Goal: Find contact information: Find contact information

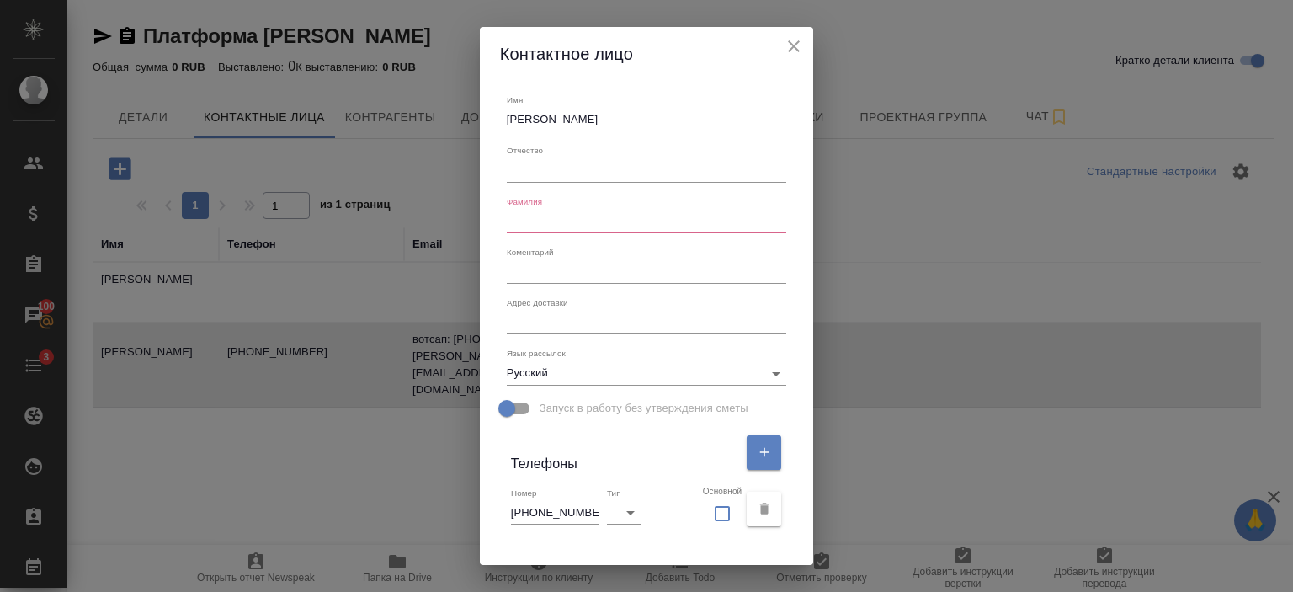
select select "RU"
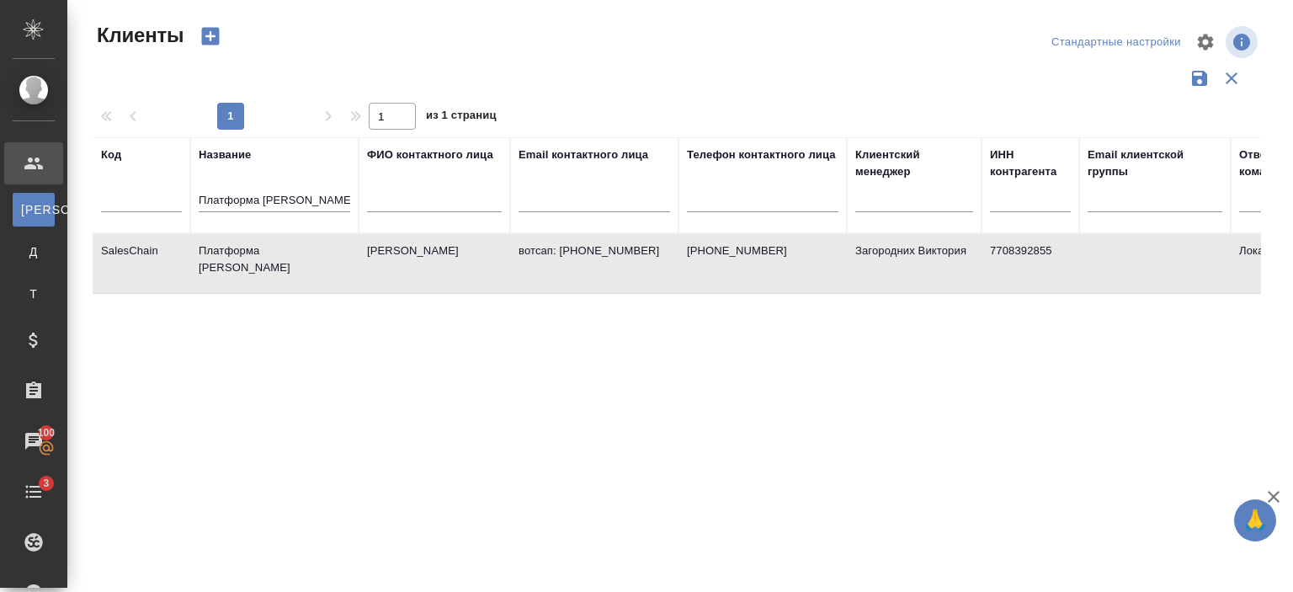
select select "RU"
drag, startPoint x: 324, startPoint y: 197, endPoint x: 145, endPoint y: 202, distance: 179.4
click at [145, 202] on tr "Код Название Платформа Сейлз Чейн ФИО контактного лица Email контактного лица Т…" at bounding box center [729, 185] width 1273 height 96
paste input "Calzedonia Russia"
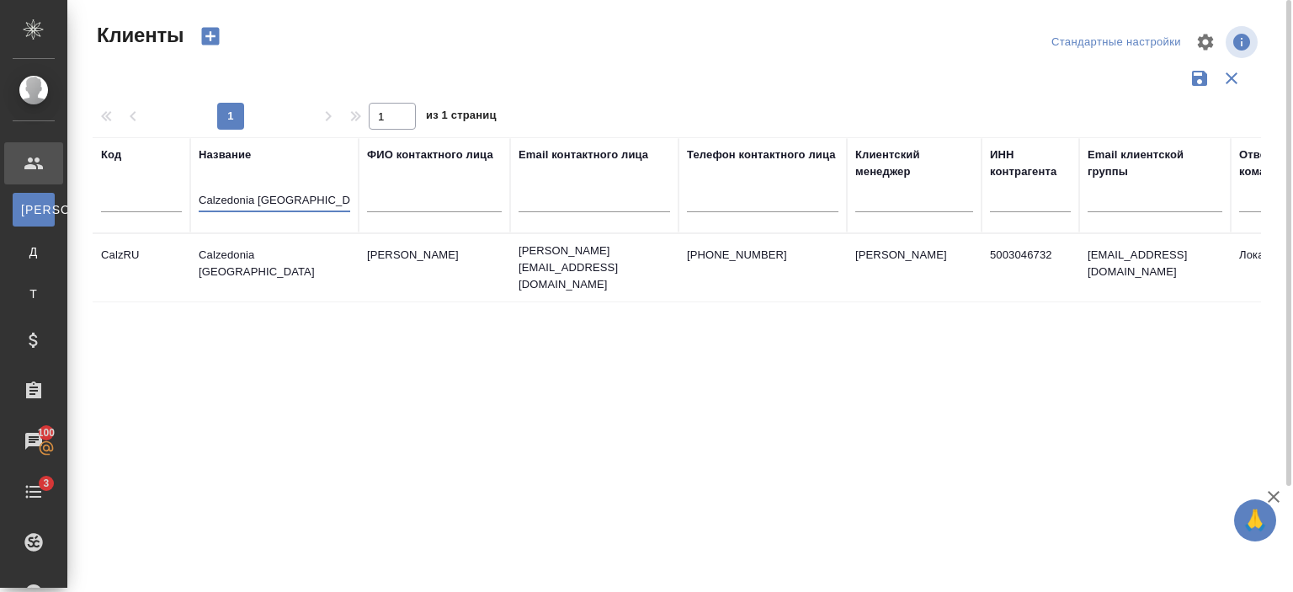
click at [414, 243] on td "Панкратова Анна" at bounding box center [435, 267] width 152 height 59
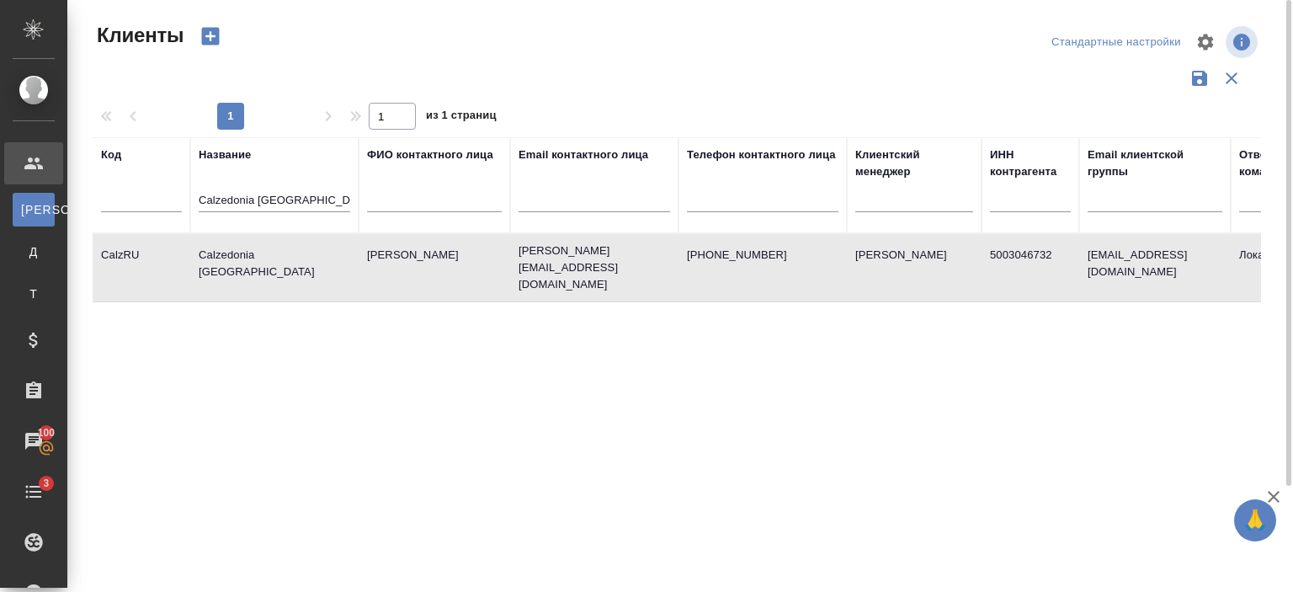
click at [414, 243] on td "Панкратова Анна" at bounding box center [435, 267] width 152 height 59
drag, startPoint x: 303, startPoint y: 200, endPoint x: 93, endPoint y: 214, distance: 210.9
click at [93, 214] on tr "Код Название Calzedonia Russia ФИО контактного лица Email контактного лица Теле…" at bounding box center [729, 185] width 1273 height 96
paste input "Antiplagiat"
type input "Antiplagiat"
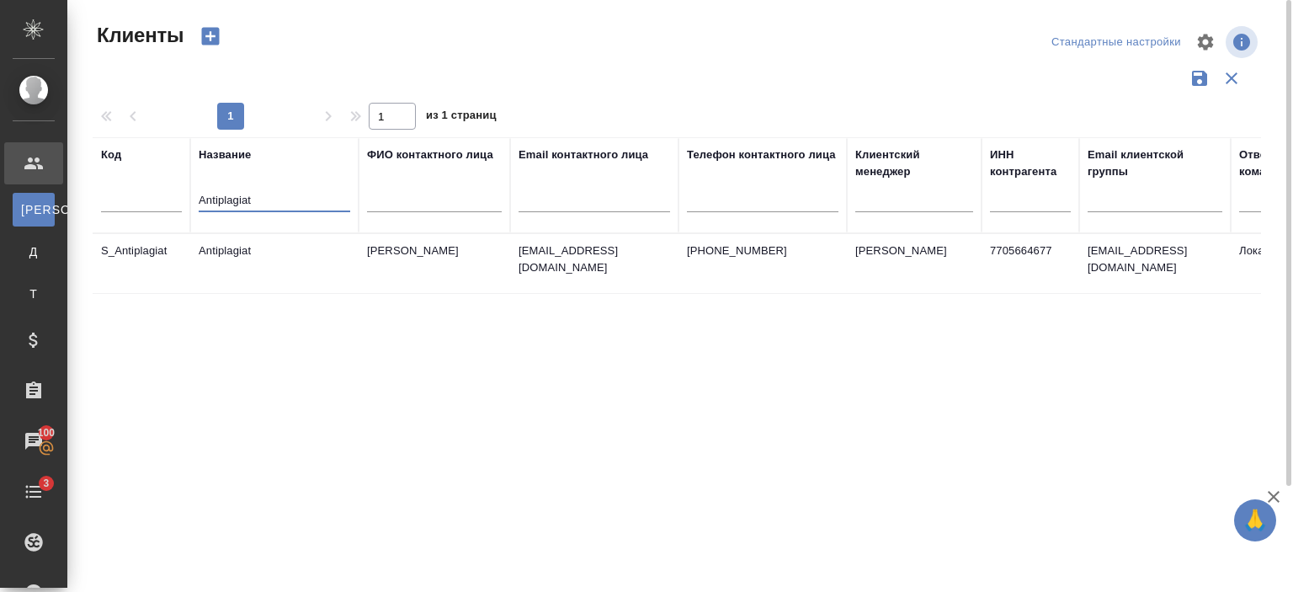
click at [259, 264] on td "Antiplagiat" at bounding box center [274, 263] width 168 height 59
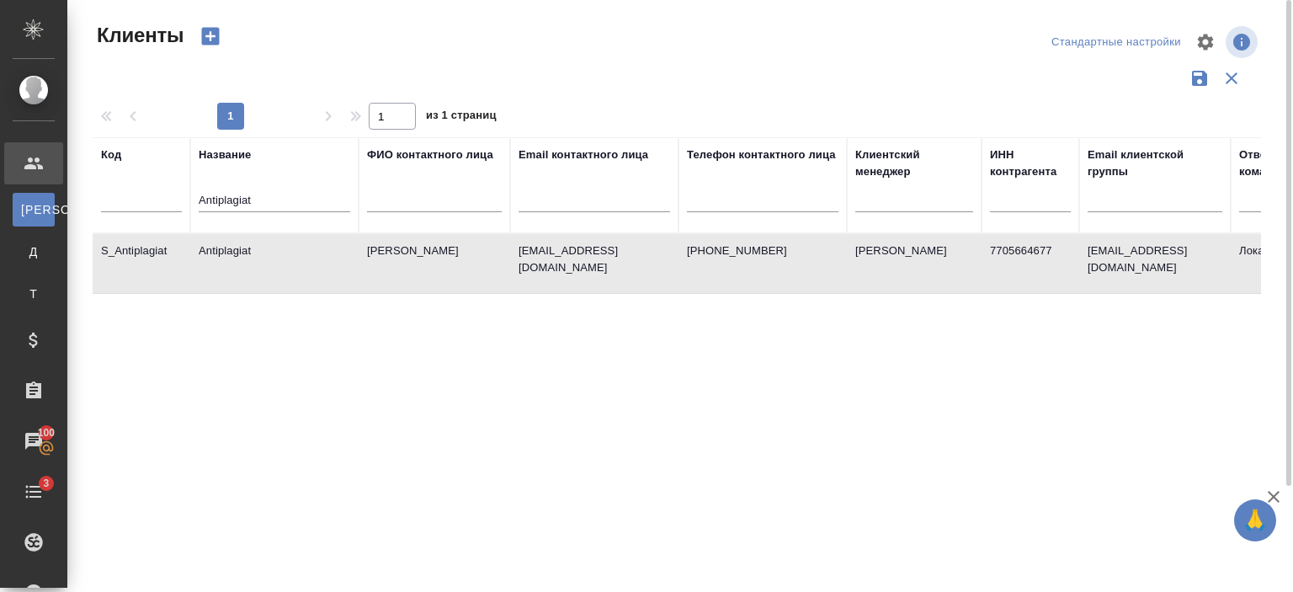
click at [259, 264] on td "Antiplagiat" at bounding box center [274, 263] width 168 height 59
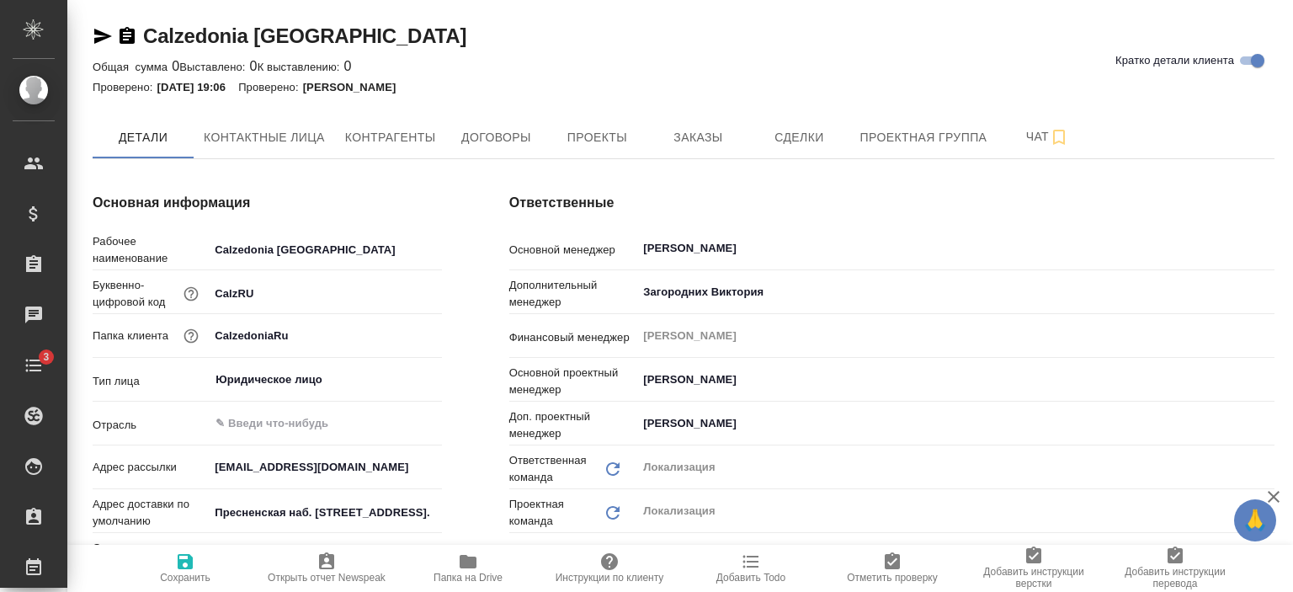
type textarea "x"
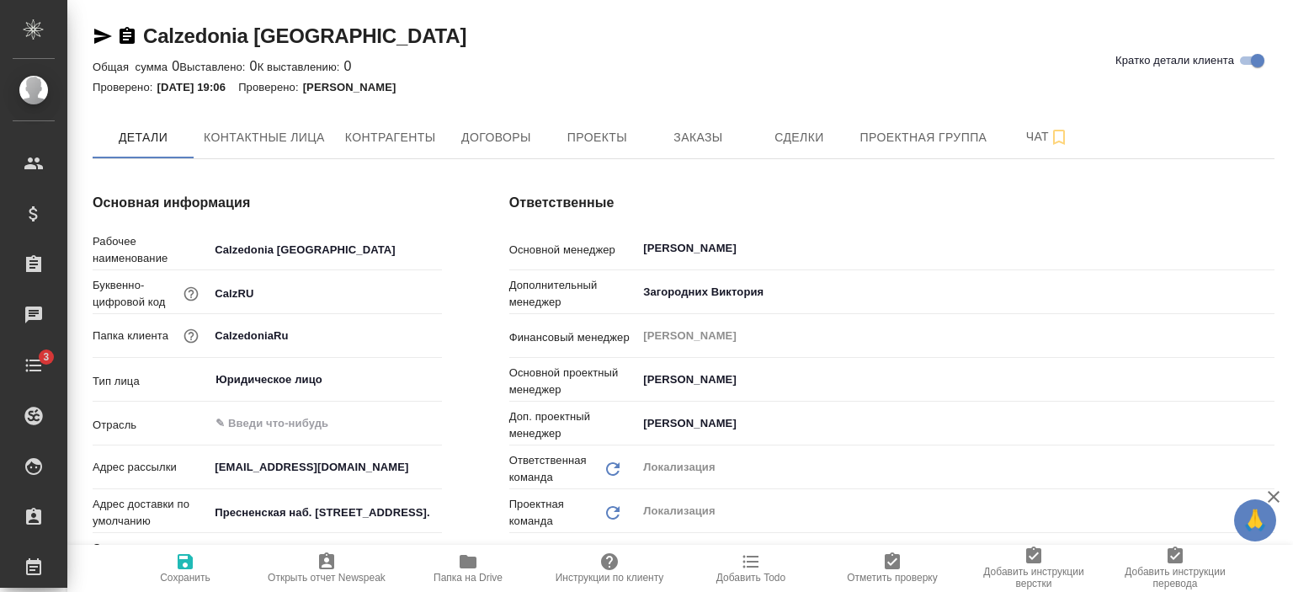
type textarea "x"
click at [726, 131] on span "Заказы" at bounding box center [698, 137] width 81 height 21
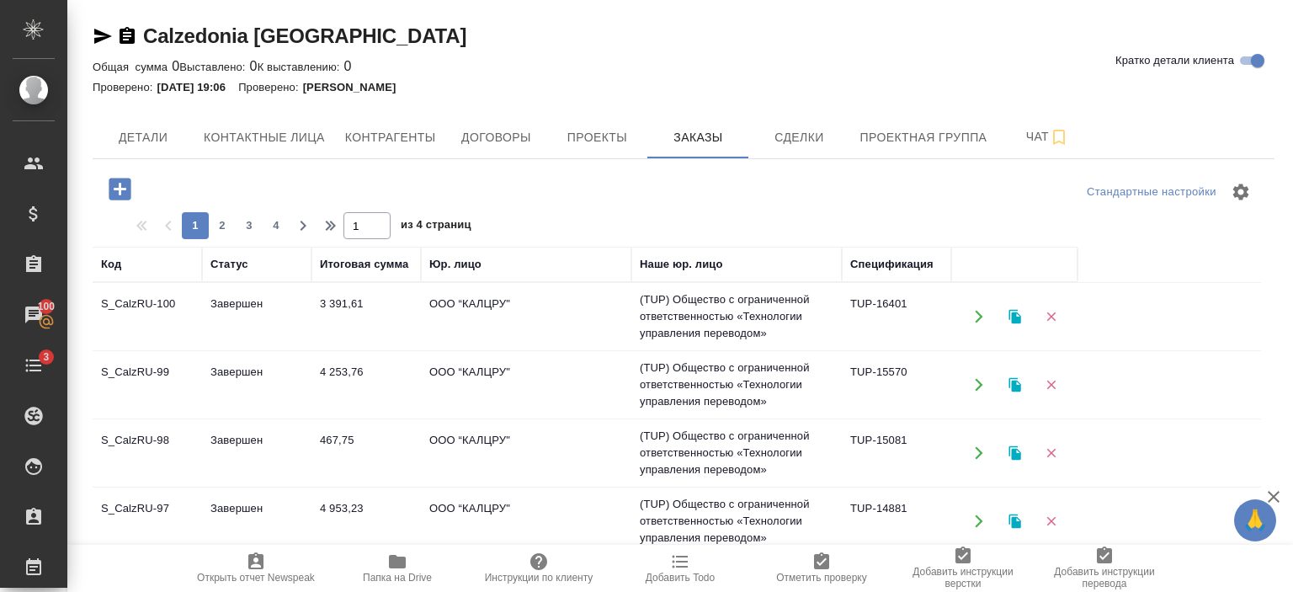
click at [330, 333] on td "3 391,61" at bounding box center [366, 316] width 109 height 59
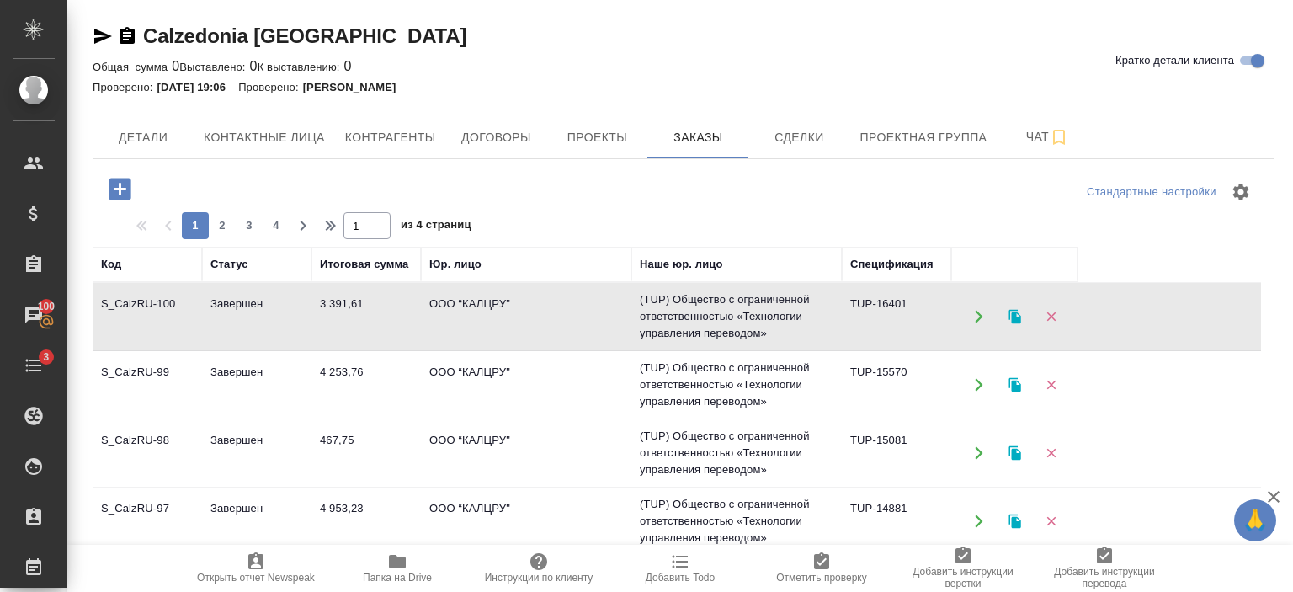
click at [330, 333] on td "3 391,61" at bounding box center [366, 316] width 109 height 59
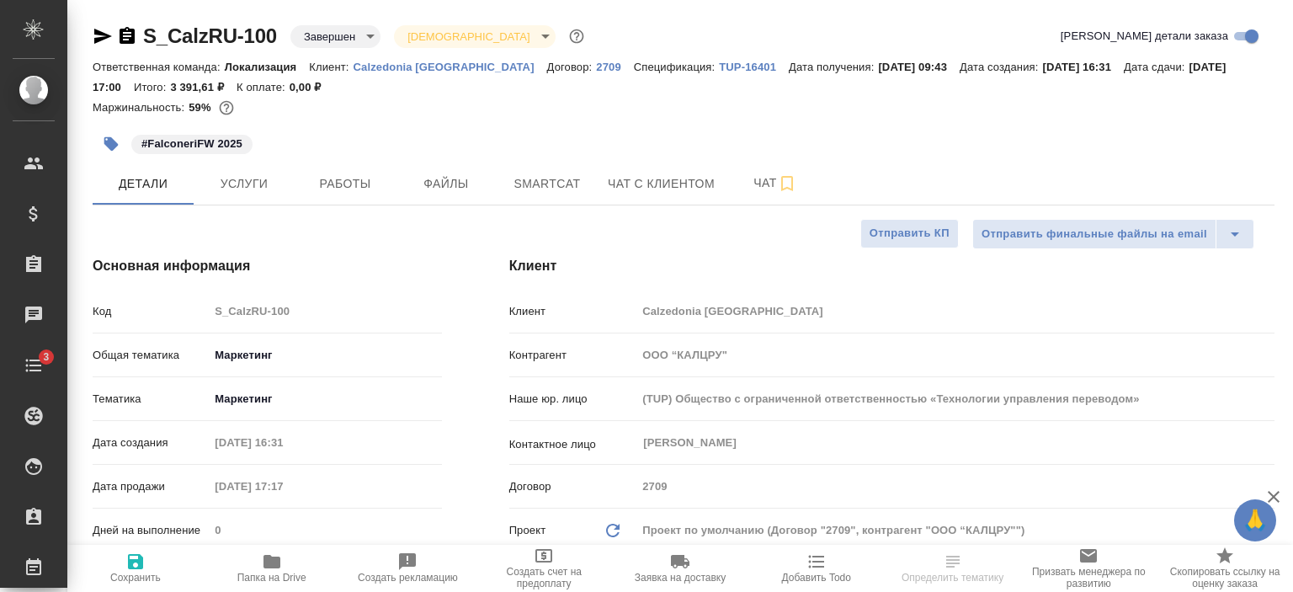
select select "RU"
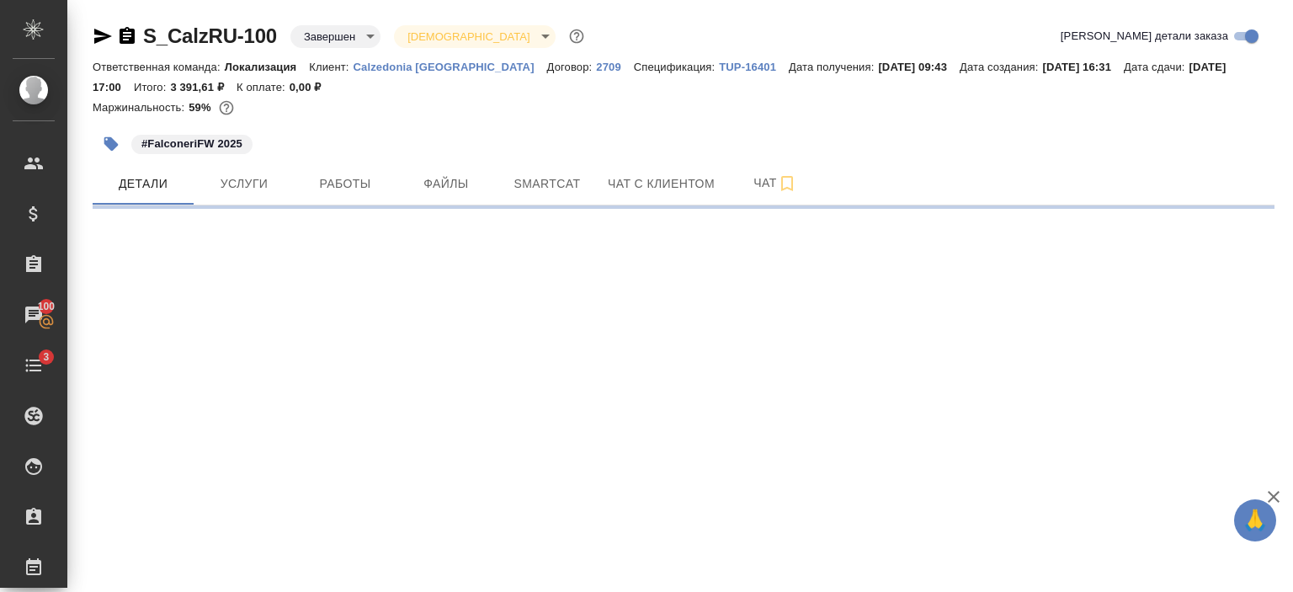
select select "RU"
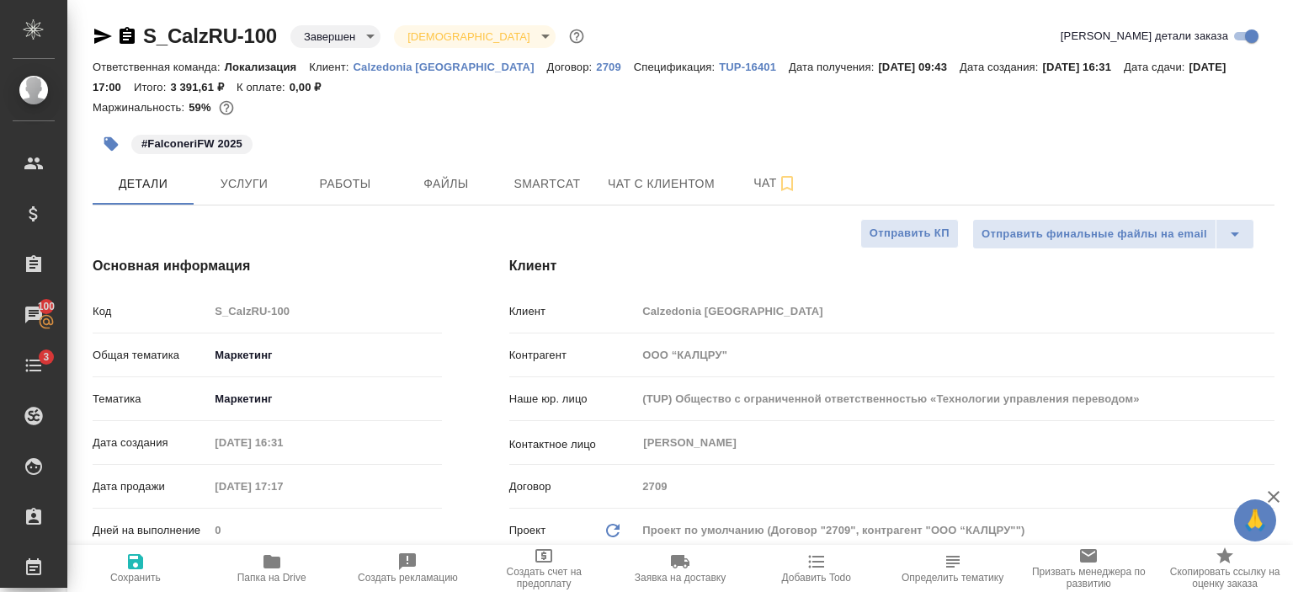
type textarea "x"
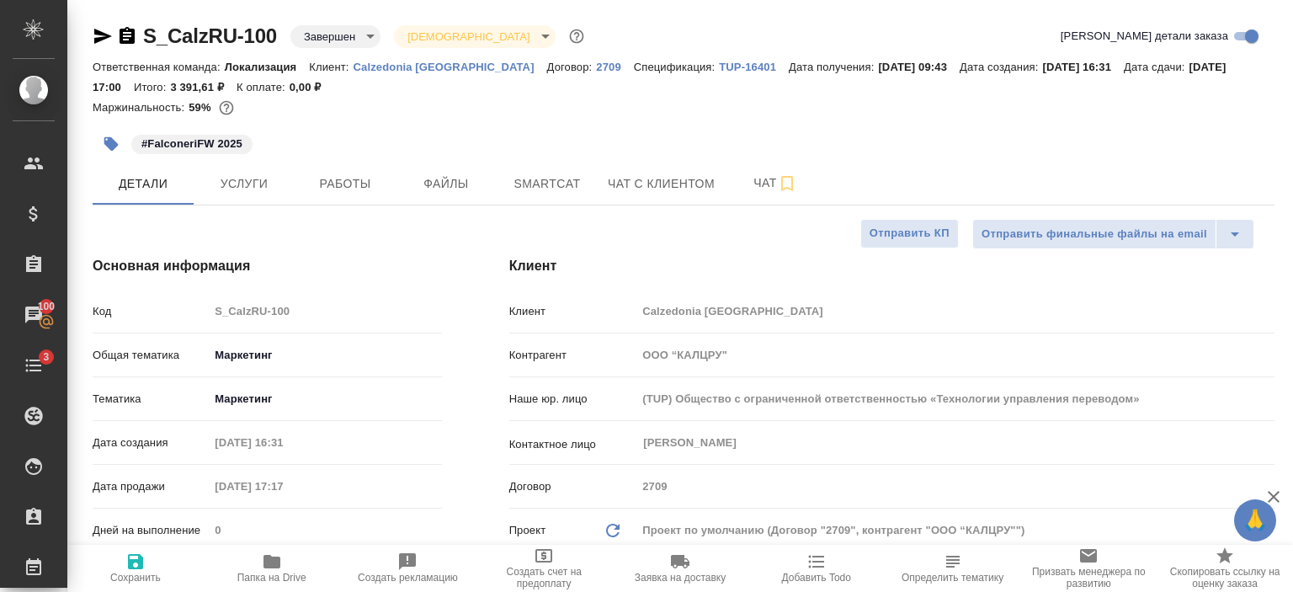
type textarea "x"
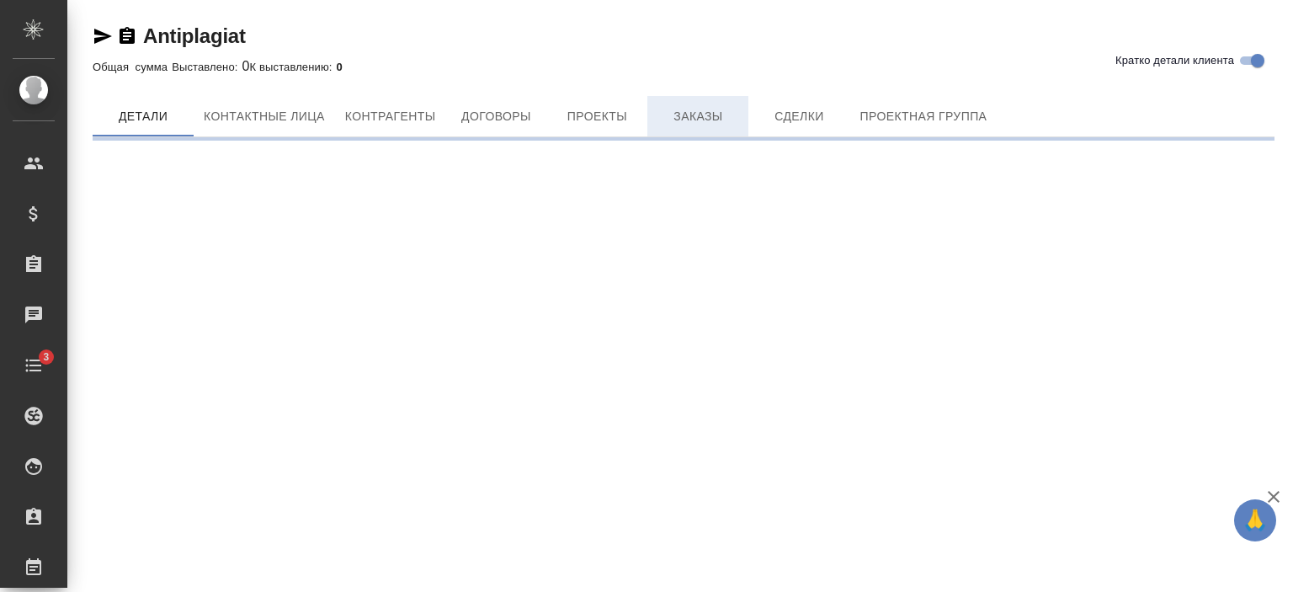
click at [708, 110] on span "Заказы" at bounding box center [698, 116] width 81 height 21
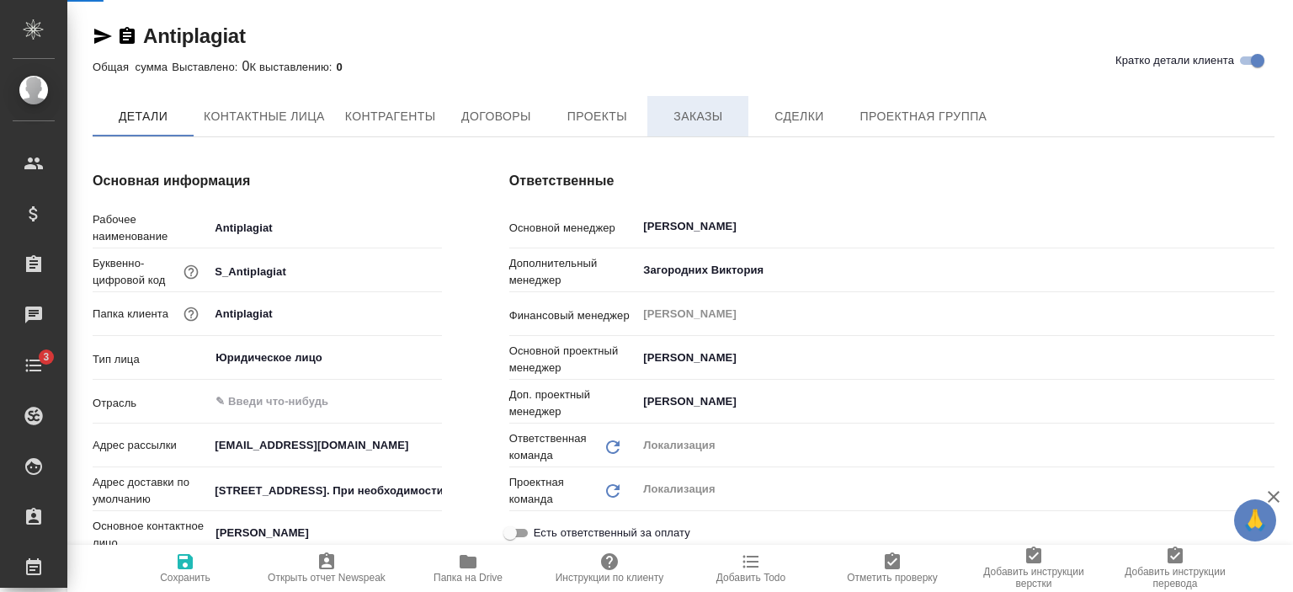
type textarea "x"
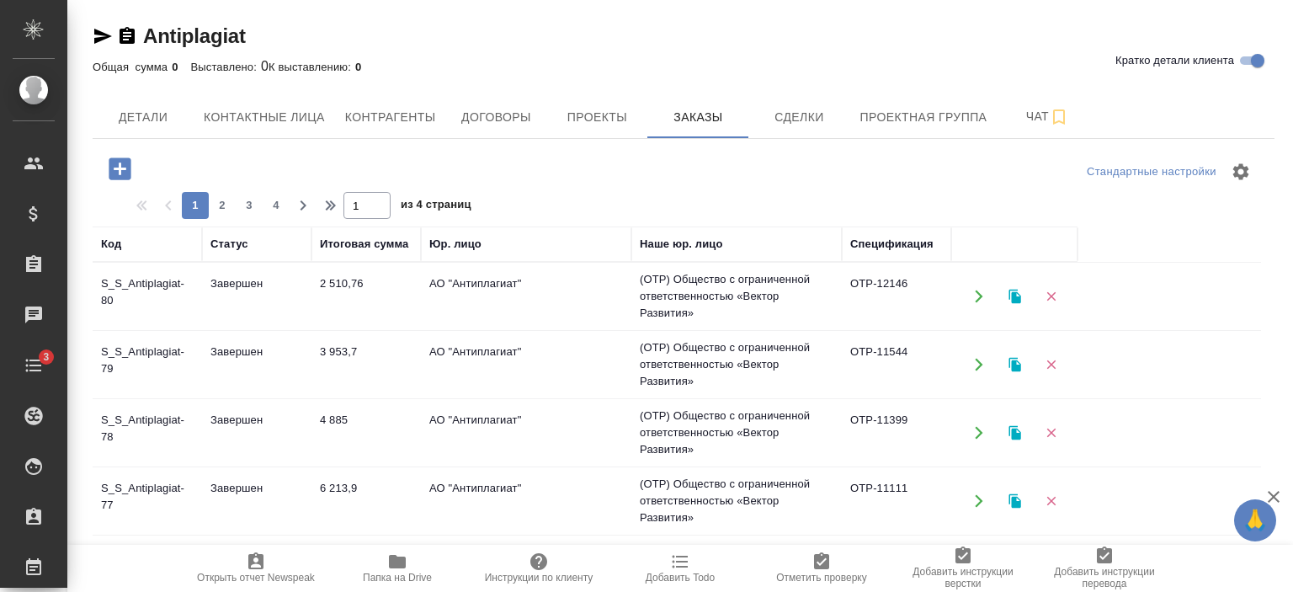
click at [531, 285] on td "АО "Антиплагиат"" at bounding box center [526, 296] width 210 height 59
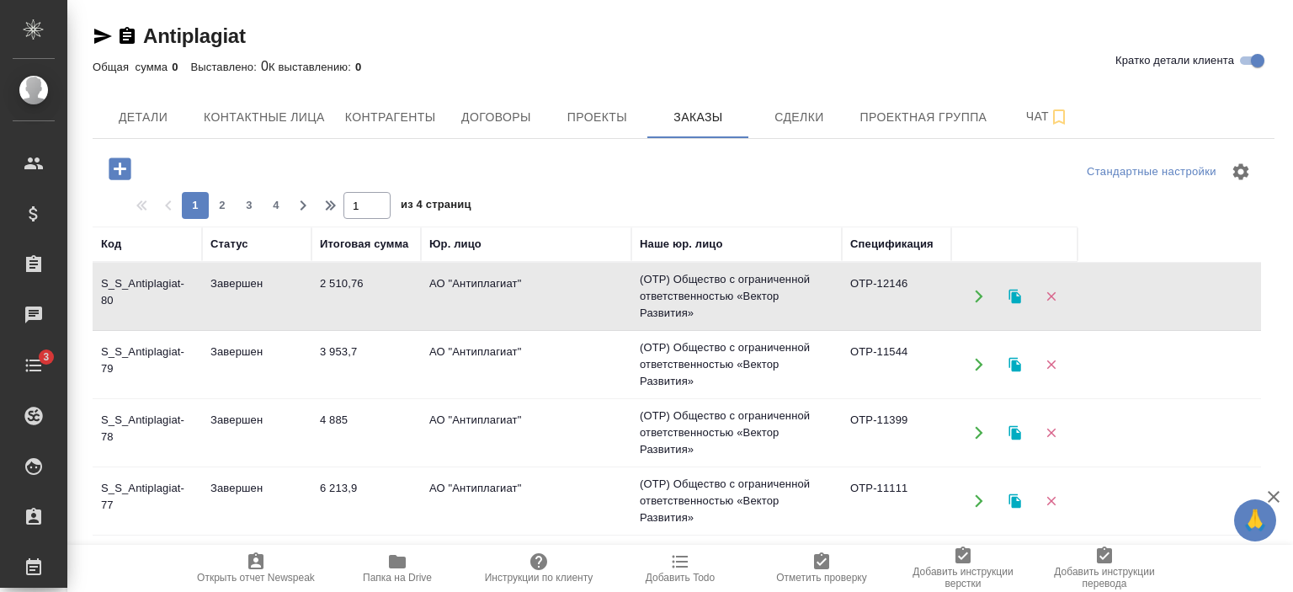
click at [531, 285] on td "АО "Антиплагиат"" at bounding box center [526, 296] width 210 height 59
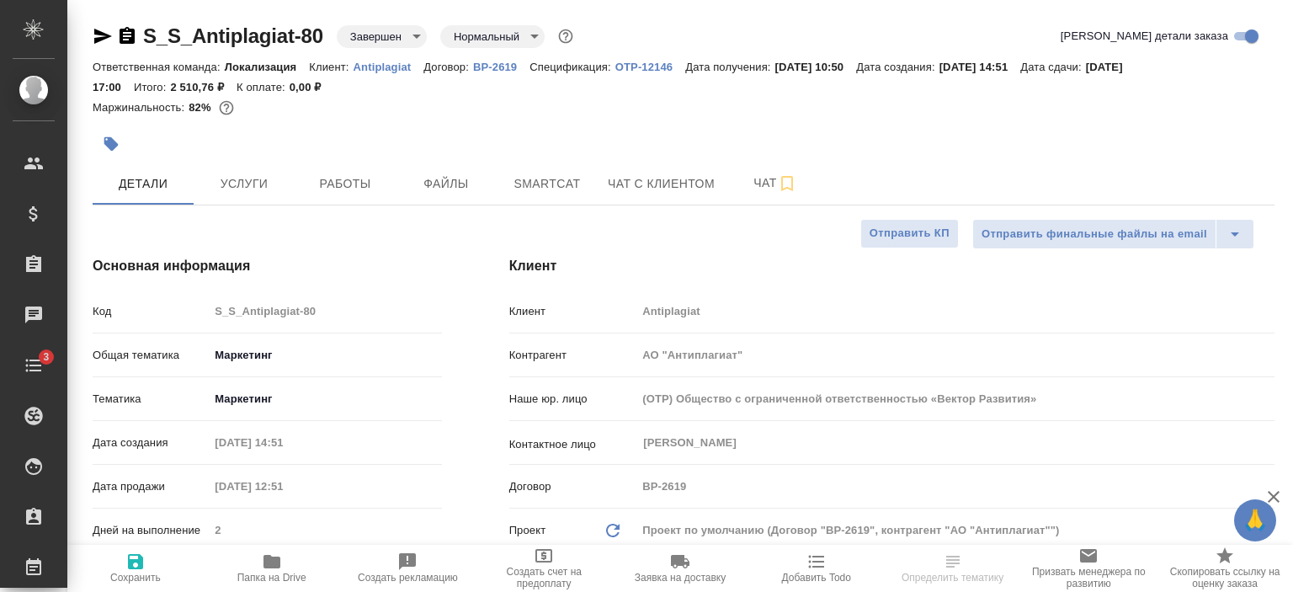
select select "RU"
click at [380, 61] on p "Antiplagiat" at bounding box center [389, 67] width 71 height 13
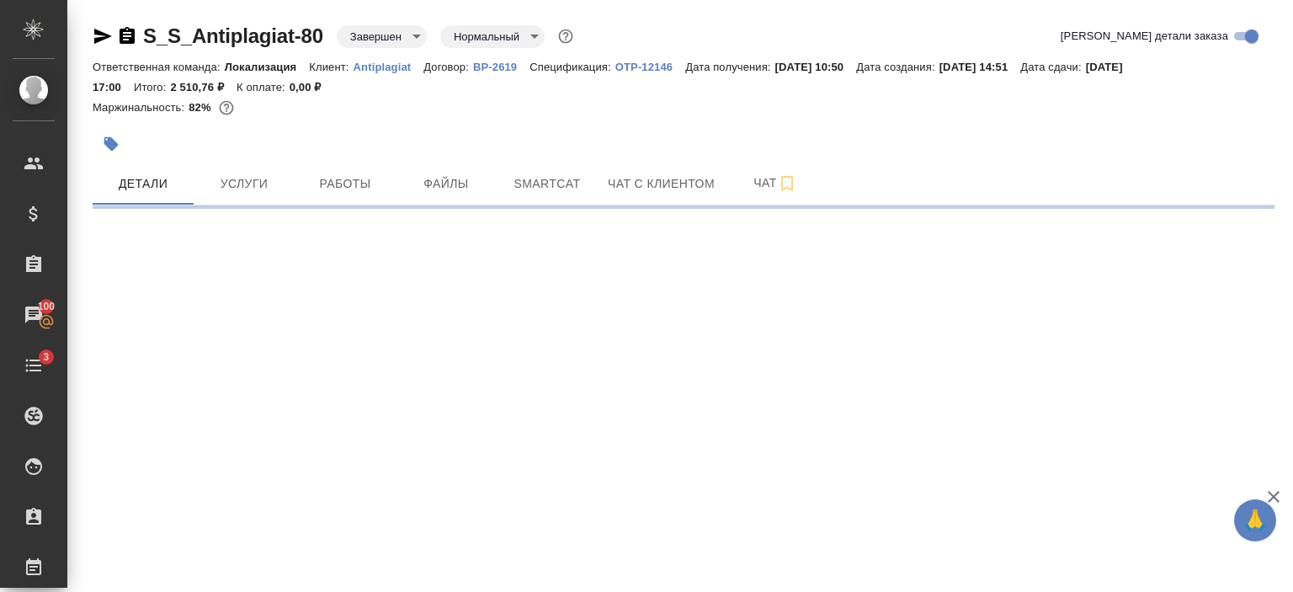
select select "RU"
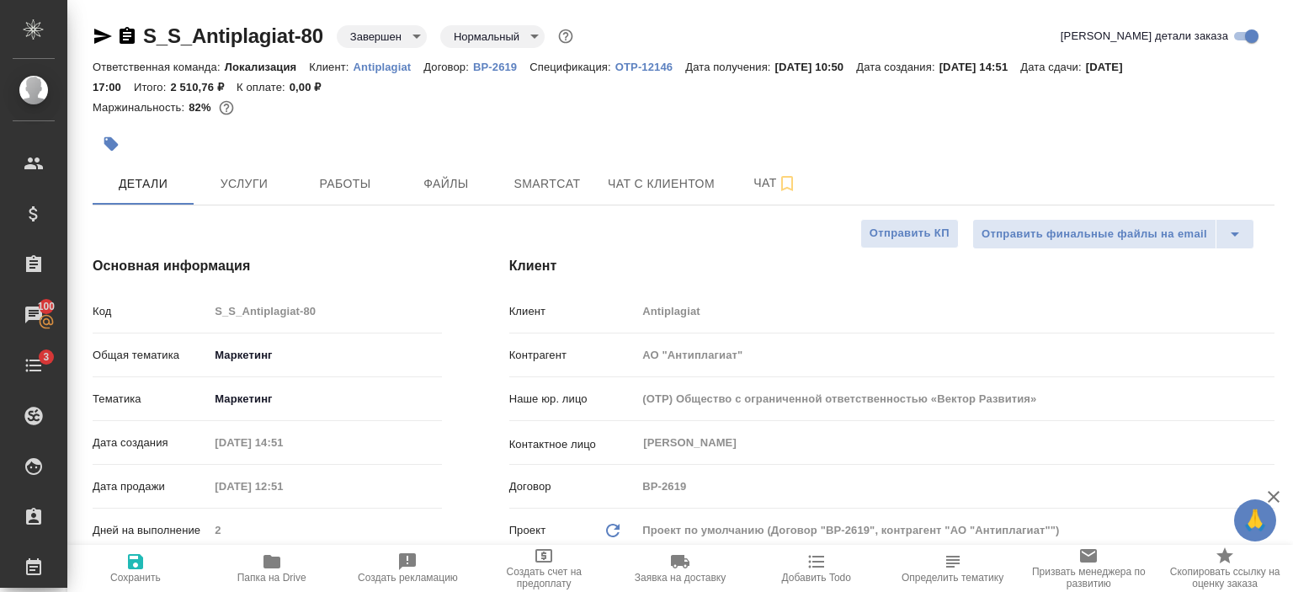
type textarea "x"
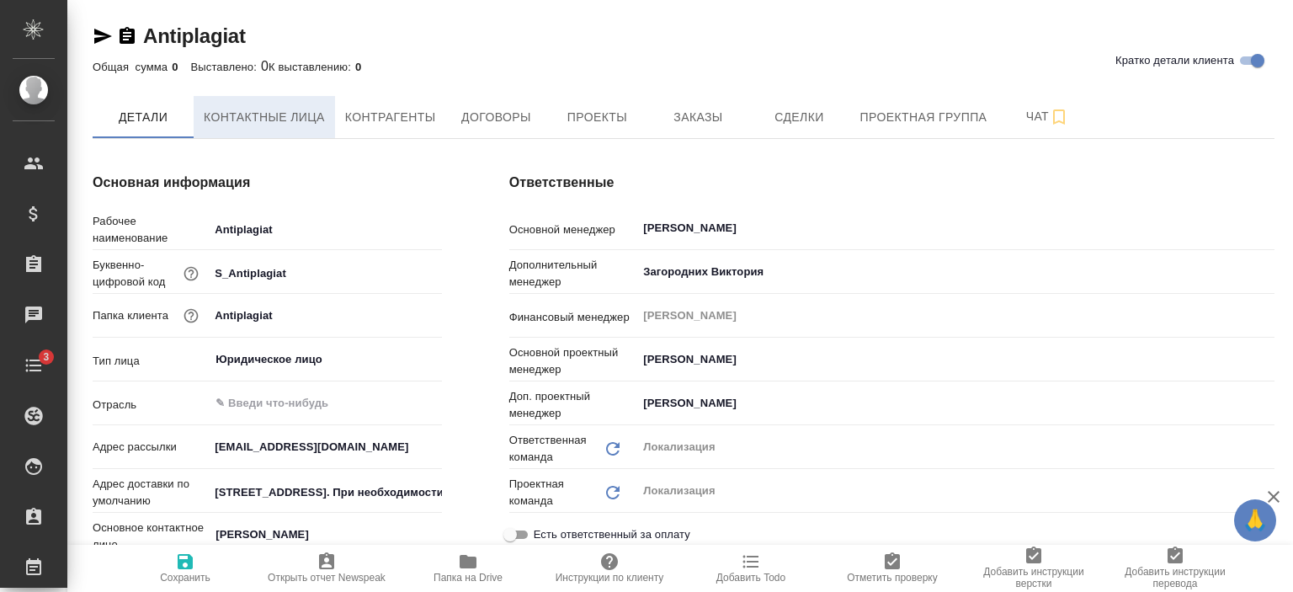
click at [258, 120] on span "Контактные лица" at bounding box center [264, 117] width 121 height 21
select select "RU"
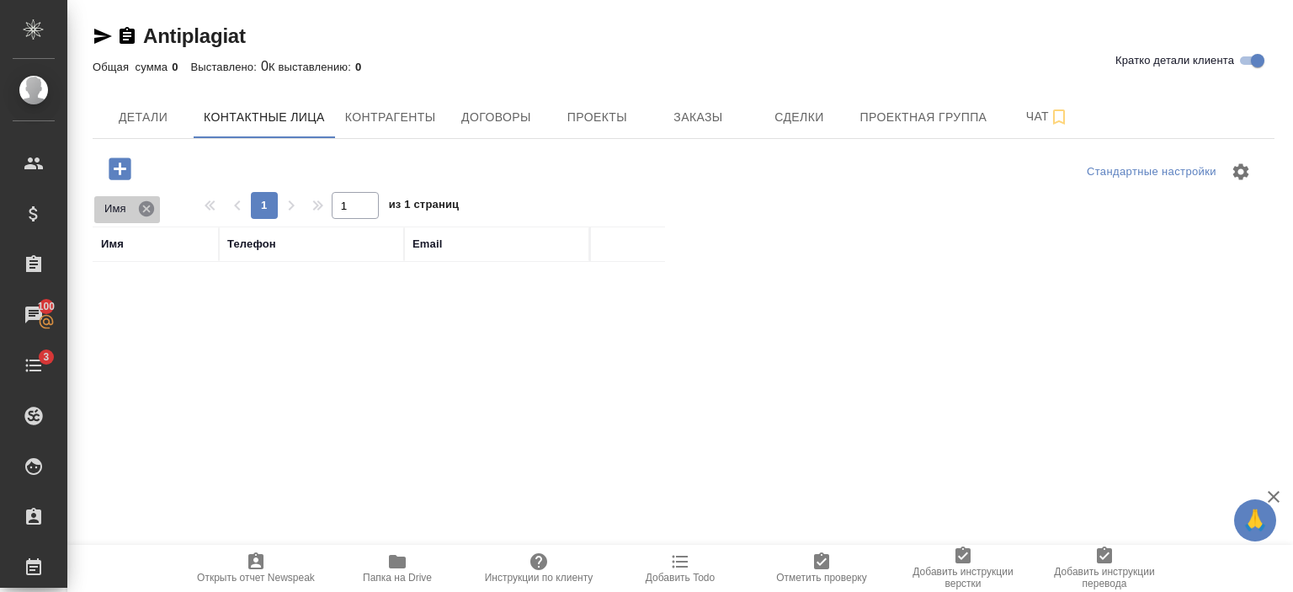
click at [149, 211] on icon at bounding box center [146, 207] width 15 height 15
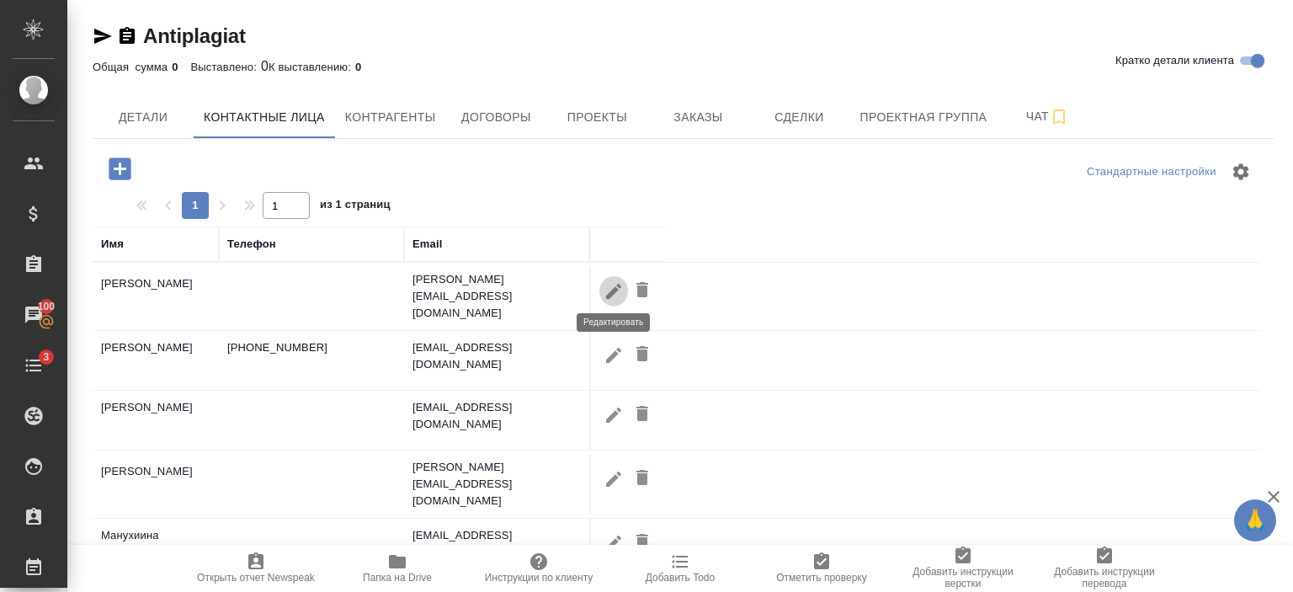
click at [610, 282] on icon "button" at bounding box center [614, 291] width 20 height 20
type input "[PERSON_NAME]"
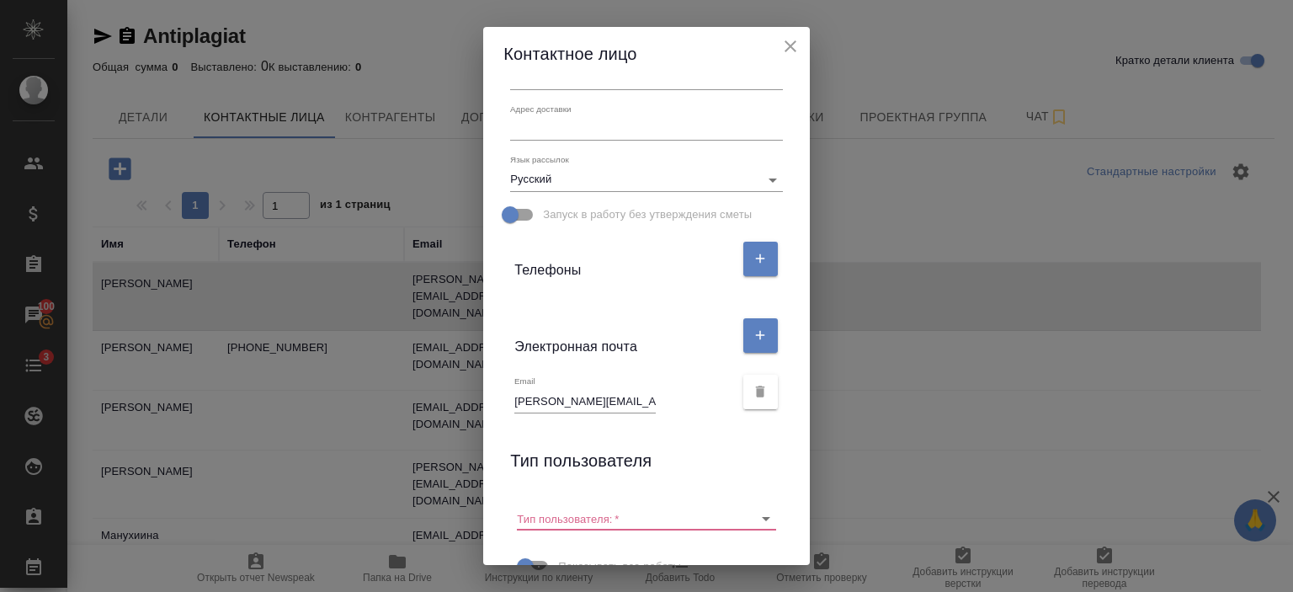
scroll to position [262, 0]
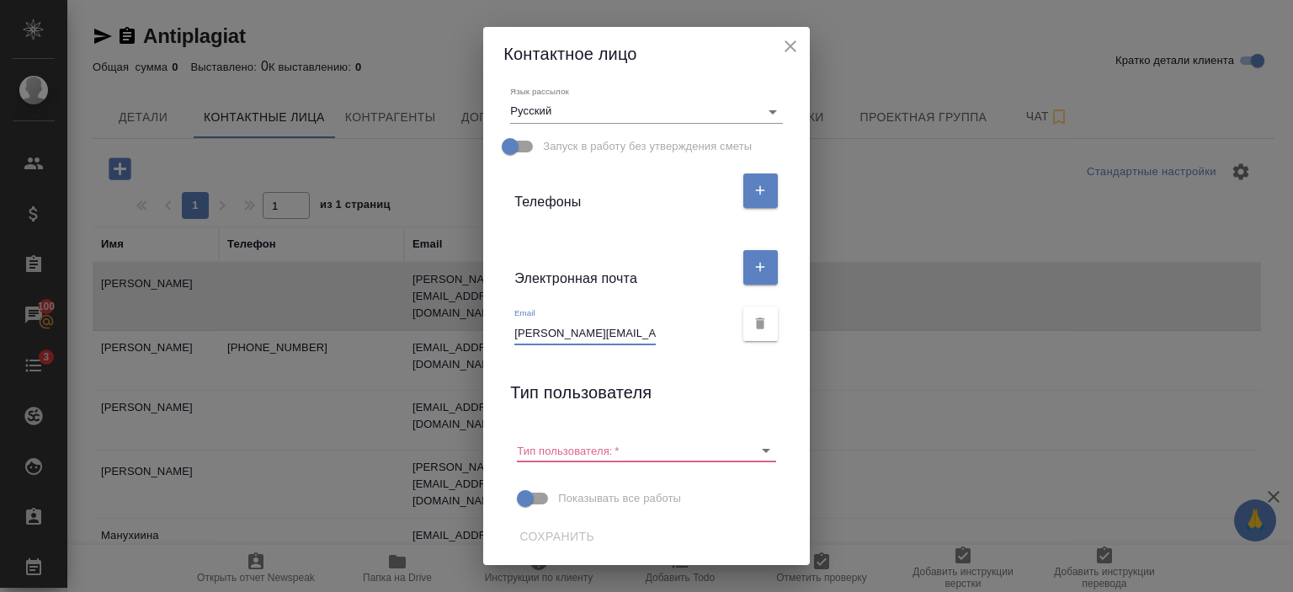
drag, startPoint x: 509, startPoint y: 334, endPoint x: 692, endPoint y: 344, distance: 183.8
click at [692, 344] on div "Email [PERSON_NAME][EMAIL_ADDRESS][DOMAIN_NAME]" at bounding box center [623, 325] width 219 height 37
